Goal: Information Seeking & Learning: Learn about a topic

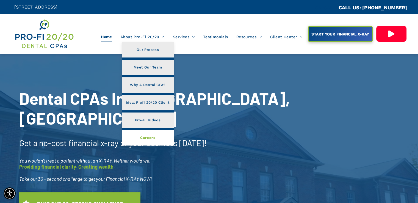
click at [148, 136] on span "Careers" at bounding box center [147, 137] width 15 height 7
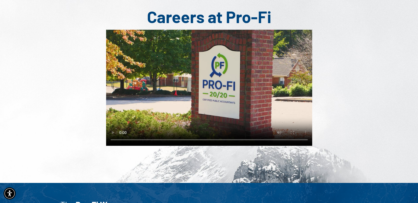
scroll to position [73, 0]
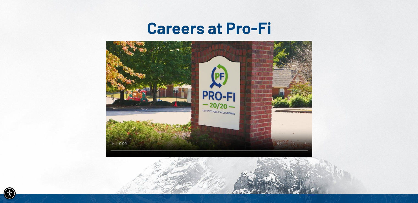
click at [345, 69] on div "Careers at Pro-Fi" at bounding box center [209, 87] width 330 height 145
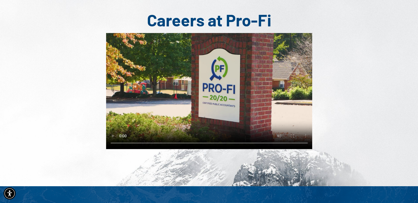
scroll to position [0, 0]
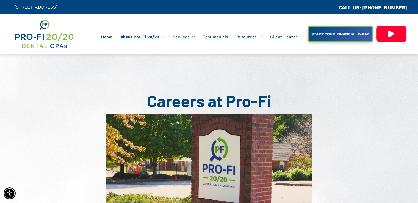
click at [110, 36] on span "Home" at bounding box center [106, 37] width 11 height 10
